Goal: Task Accomplishment & Management: Complete application form

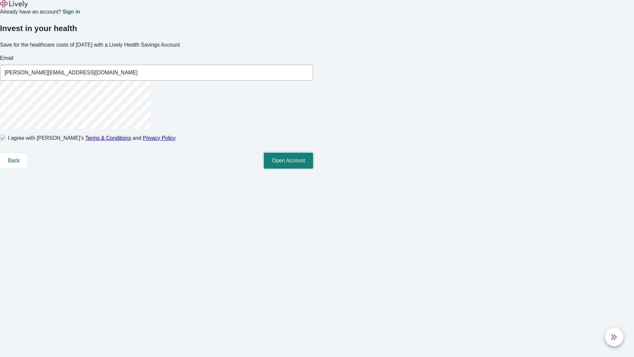
click at [313, 168] on button "Open Account" at bounding box center [288, 161] width 49 height 16
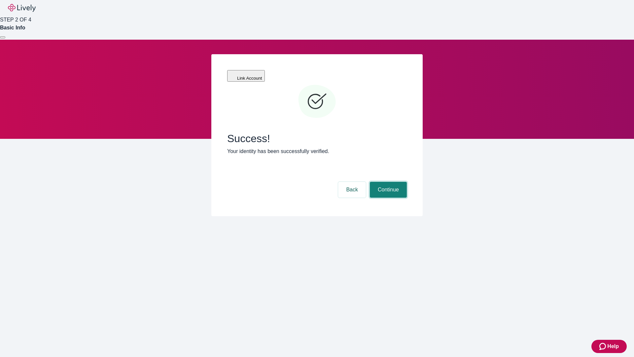
click at [387, 182] on button "Continue" at bounding box center [388, 190] width 37 height 16
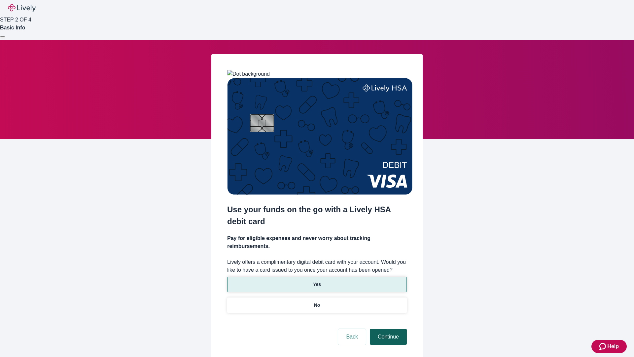
click at [317, 302] on p "No" at bounding box center [317, 305] width 6 height 7
click at [387, 329] on button "Continue" at bounding box center [388, 337] width 37 height 16
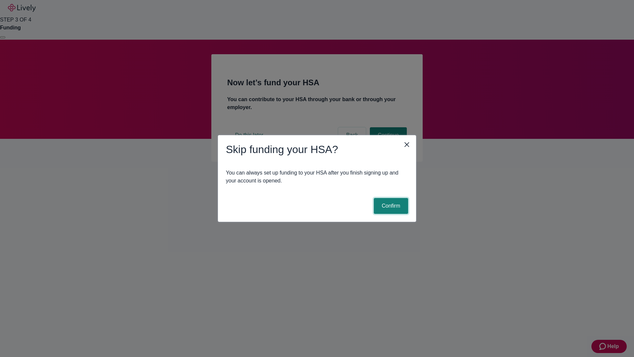
click at [390, 206] on button "Confirm" at bounding box center [391, 206] width 34 height 16
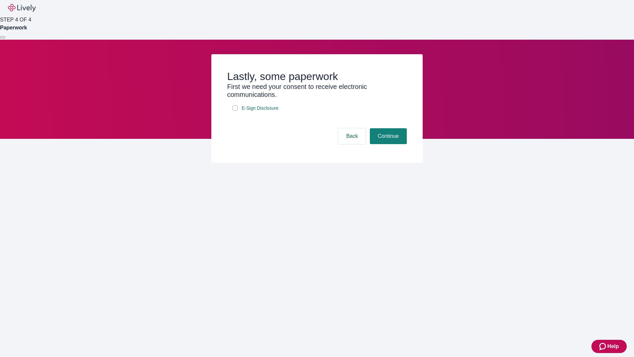
click at [235, 111] on input "E-Sign Disclosure" at bounding box center [235, 107] width 5 height 5
checkbox input "true"
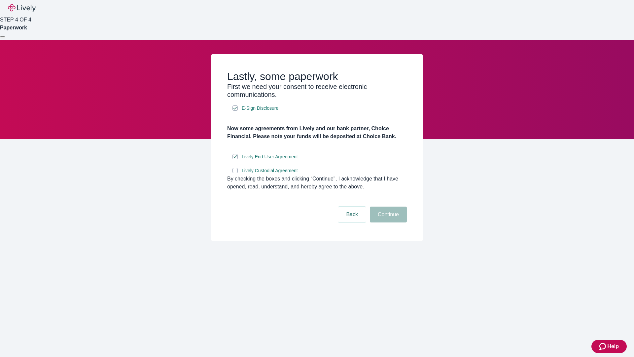
click at [235, 173] on input "Lively Custodial Agreement" at bounding box center [235, 170] width 5 height 5
checkbox input "true"
click at [387, 222] on button "Continue" at bounding box center [388, 214] width 37 height 16
